Goal: Transaction & Acquisition: Purchase product/service

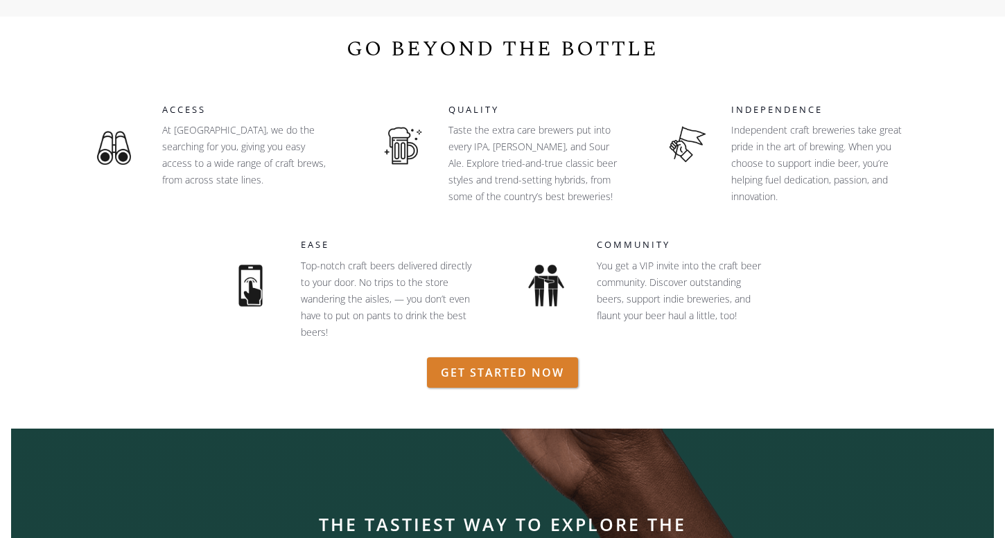
scroll to position [1130, 0]
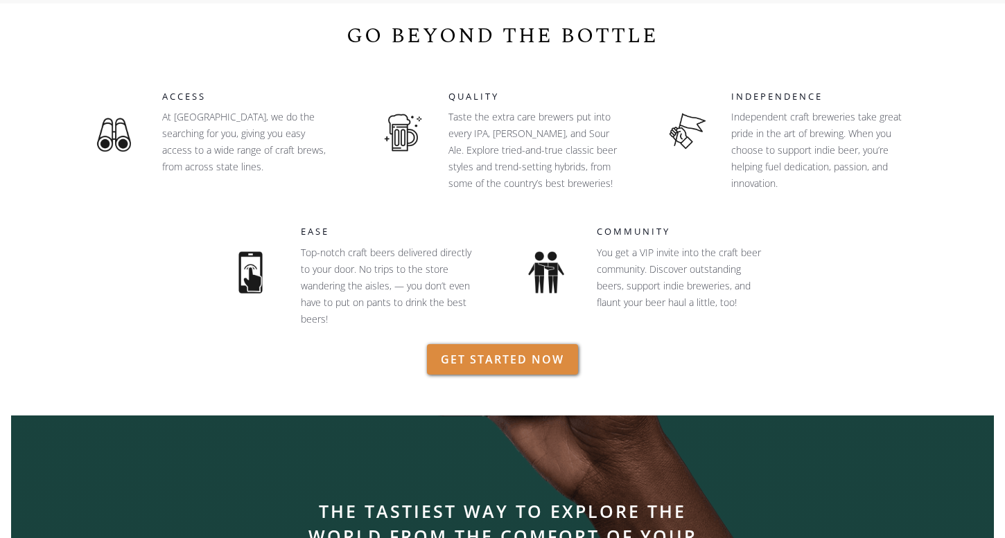
click at [481, 354] on link "GET STARTED NOW" at bounding box center [502, 359] width 151 height 30
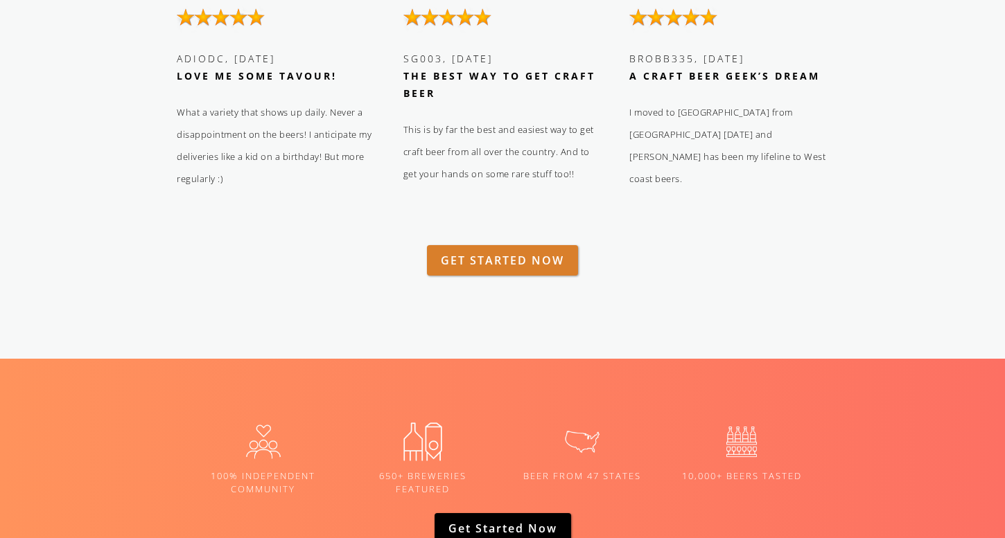
scroll to position [1928, 0]
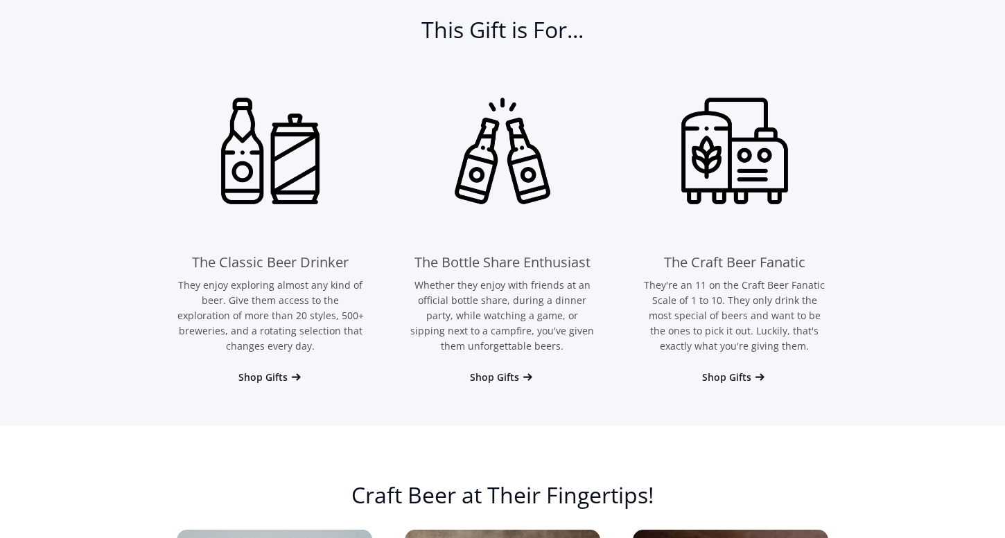
scroll to position [939, 0]
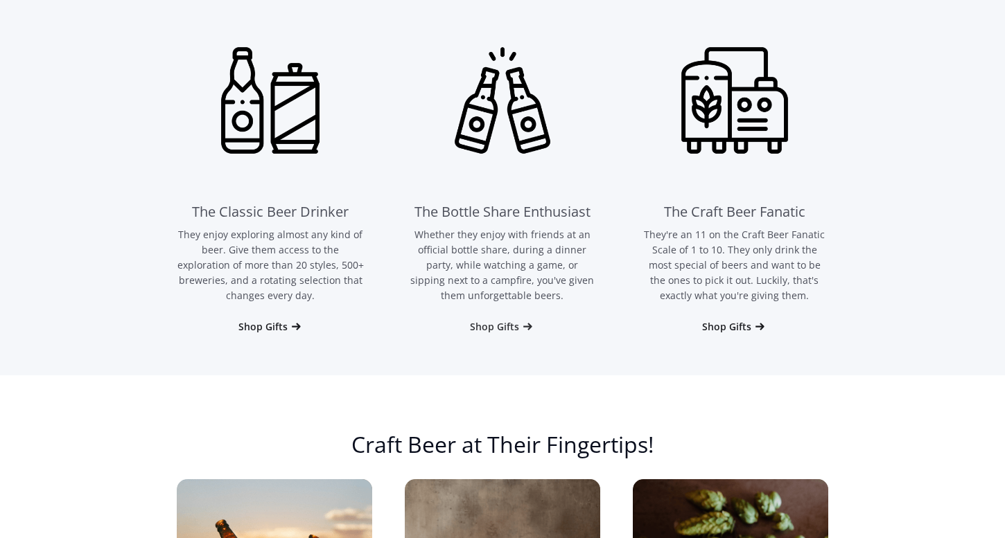
click at [484, 327] on div "Shop Gifts" at bounding box center [494, 327] width 49 height 14
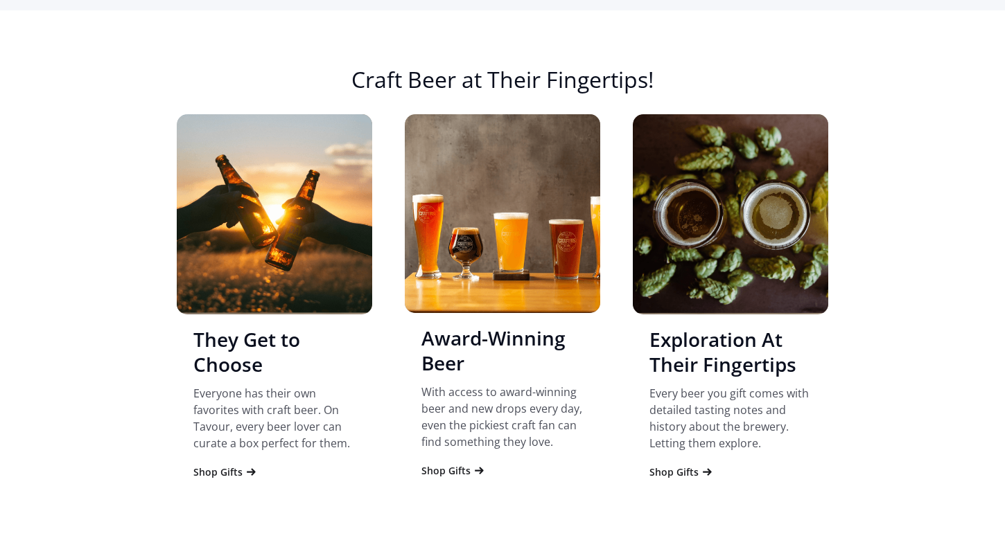
scroll to position [1314, 0]
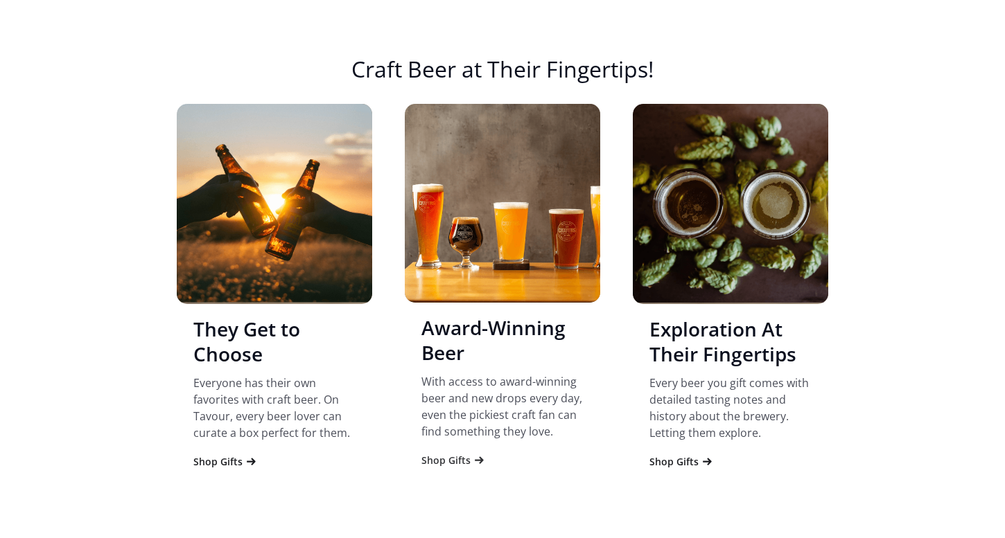
click at [452, 466] on div "Shop Gifts" at bounding box center [445, 461] width 49 height 14
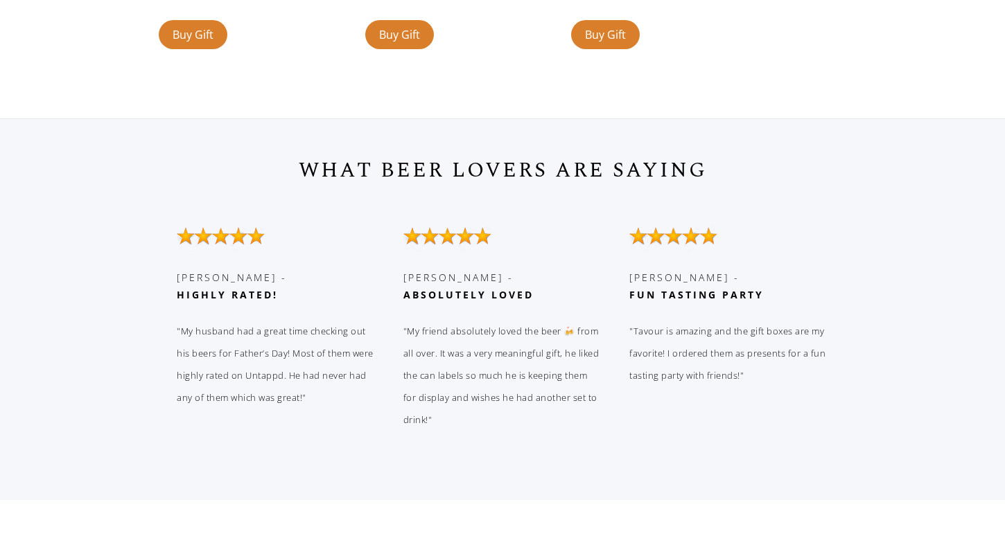
scroll to position [3269, 0]
